Goal: Find specific page/section: Locate a particular part of the current website

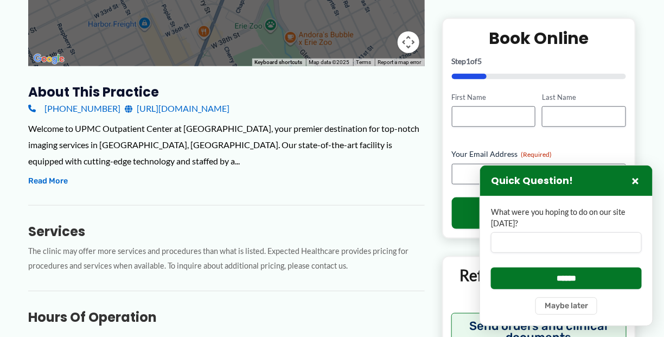
scroll to position [325, 0]
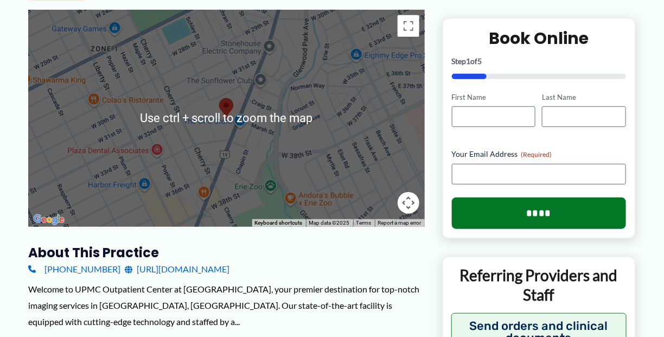
scroll to position [163, 0]
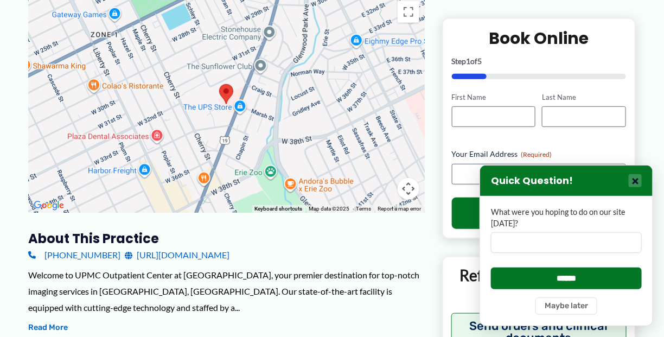
click at [636, 182] on button "×" at bounding box center [634, 180] width 13 height 13
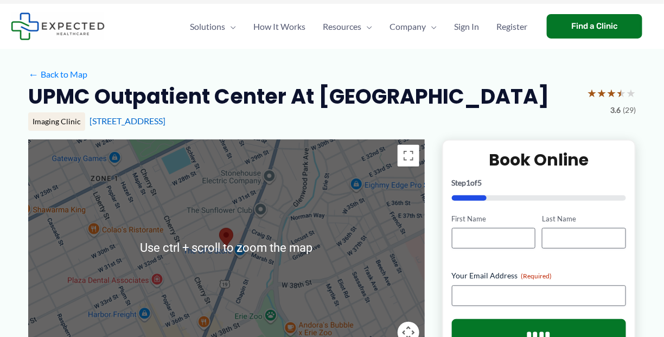
scroll to position [0, 0]
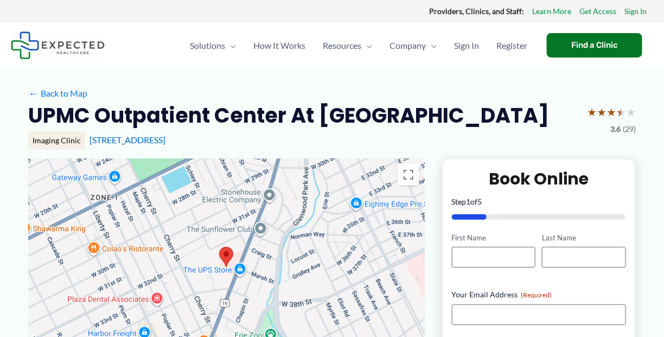
drag, startPoint x: 541, startPoint y: 207, endPoint x: 290, endPoint y: 69, distance: 285.6
